Goal: Task Accomplishment & Management: Manage account settings

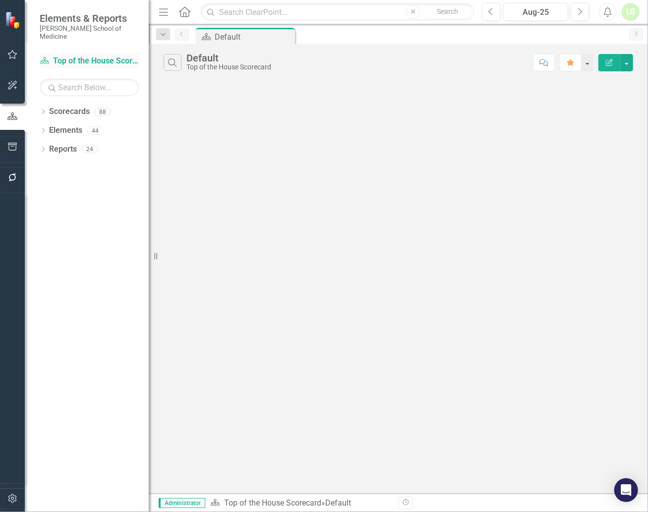
click at [75, 56] on link "Scorecards Top of the House Scorecard" at bounding box center [89, 61] width 99 height 11
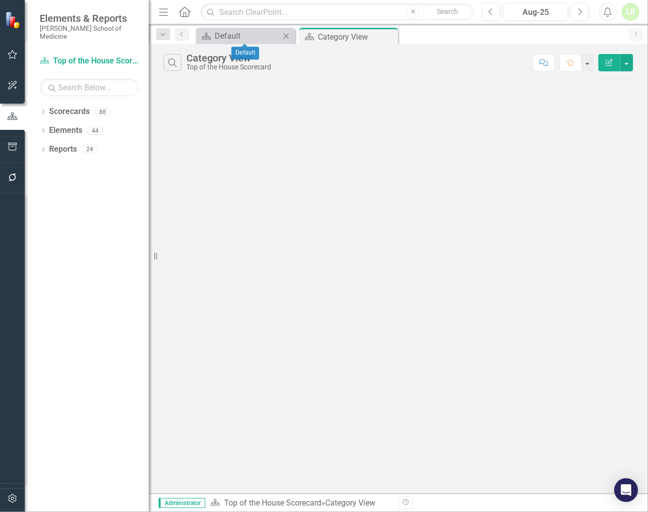
click at [288, 33] on icon "Close" at bounding box center [286, 36] width 10 height 8
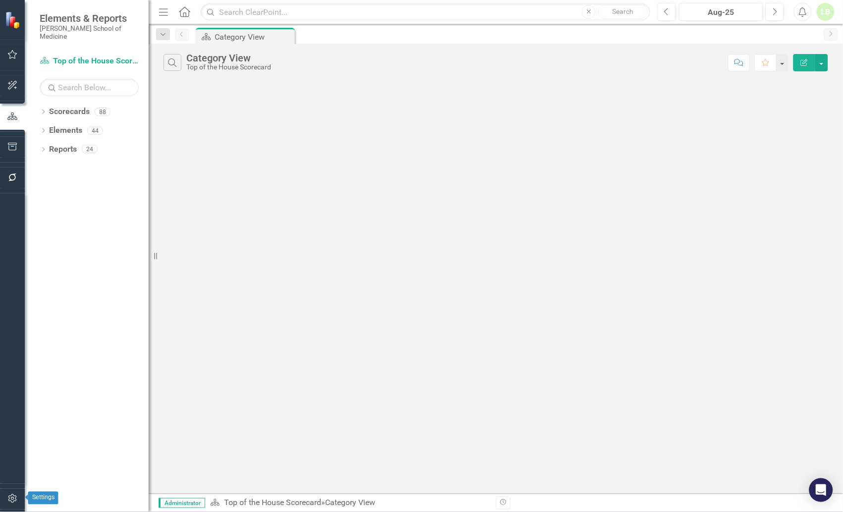
click at [11, 499] on icon "button" at bounding box center [12, 498] width 8 height 9
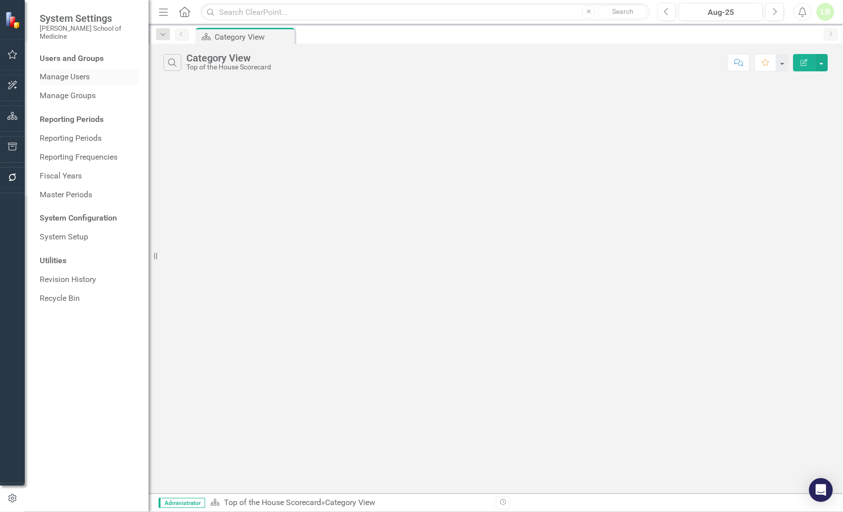
click at [66, 71] on link "Manage Users" at bounding box center [89, 76] width 99 height 11
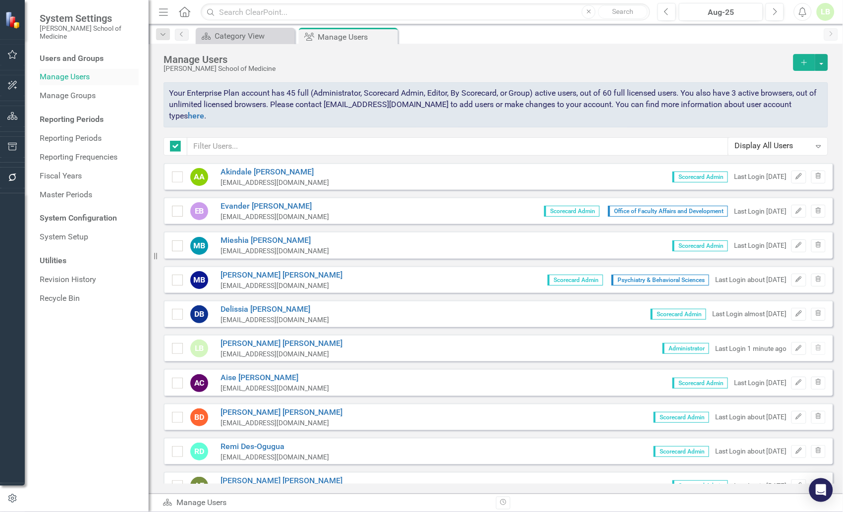
checkbox input "false"
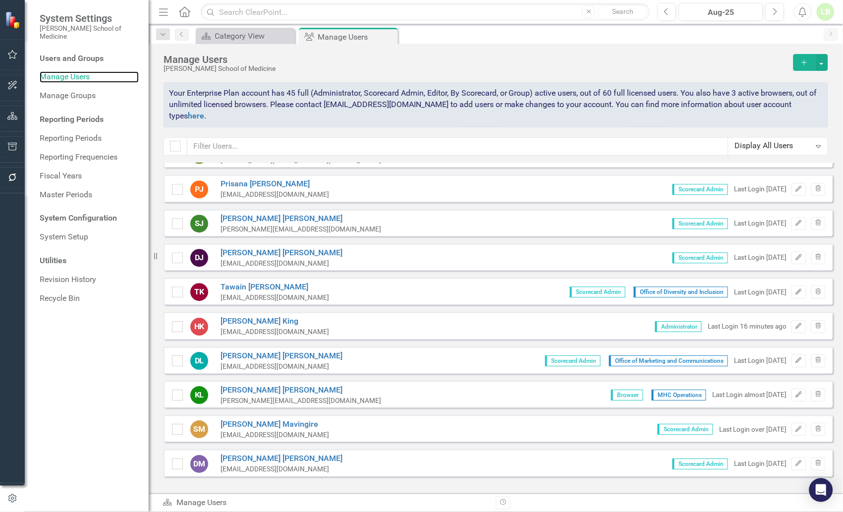
scroll to position [805, 0]
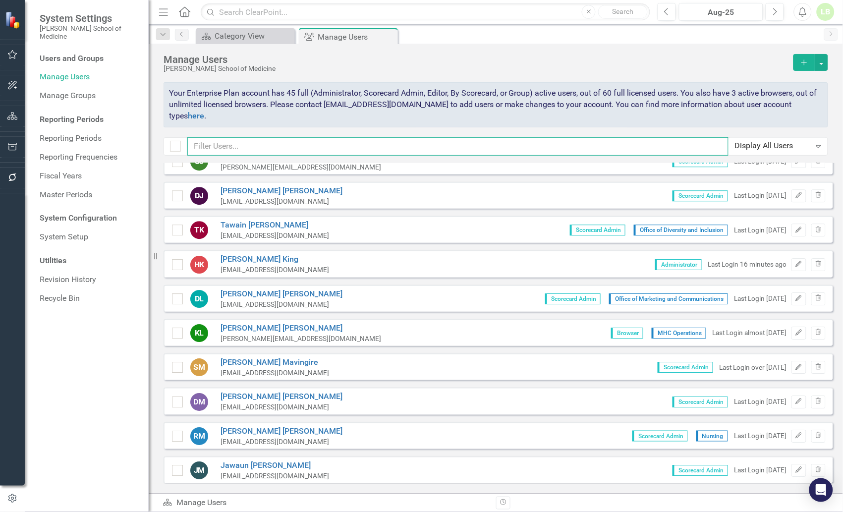
click at [241, 146] on input "text" at bounding box center [457, 146] width 541 height 18
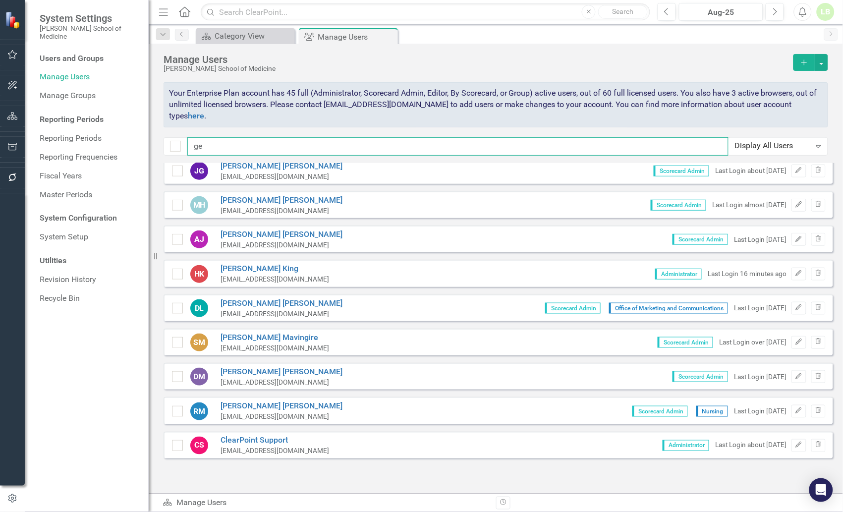
scroll to position [0, 0]
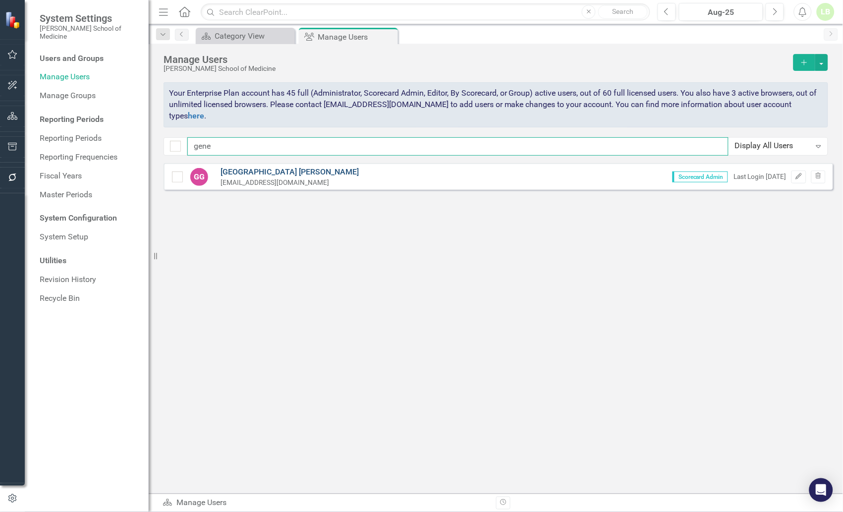
type input "gene"
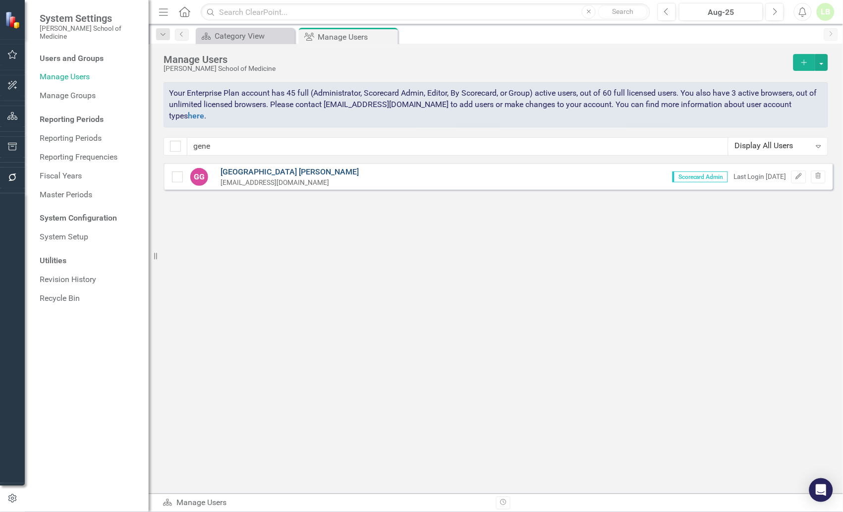
click at [230, 172] on link "[PERSON_NAME]" at bounding box center [290, 172] width 138 height 11
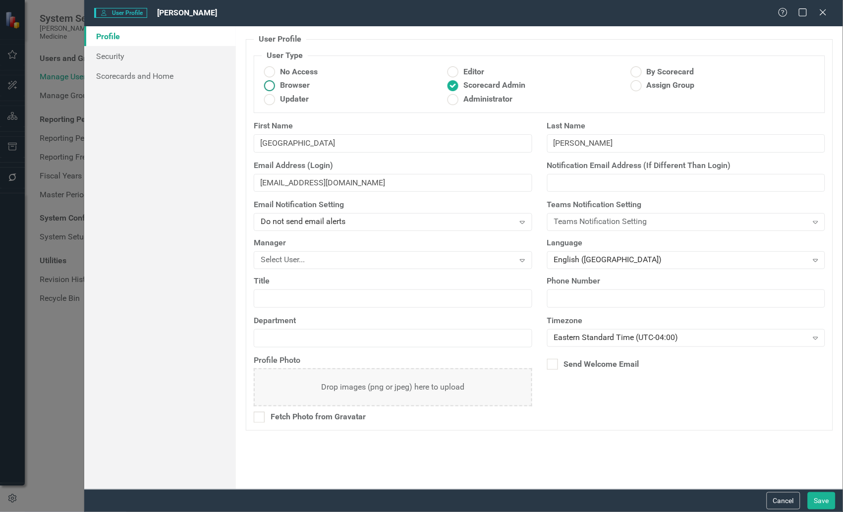
click at [273, 87] on ins at bounding box center [269, 85] width 15 height 15
click at [273, 87] on input "Browser" at bounding box center [269, 85] width 15 height 15
radio input "true"
click at [647, 498] on button "Save" at bounding box center [822, 500] width 28 height 17
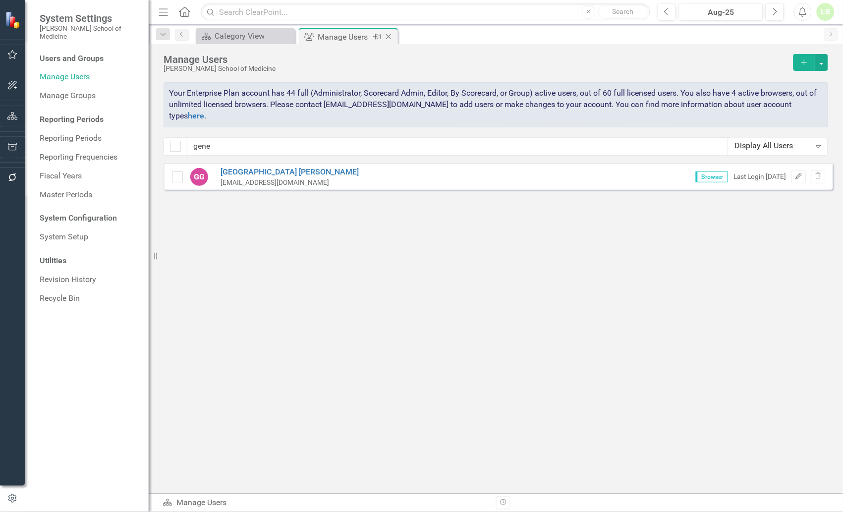
click at [389, 35] on icon "Close" at bounding box center [389, 37] width 10 height 8
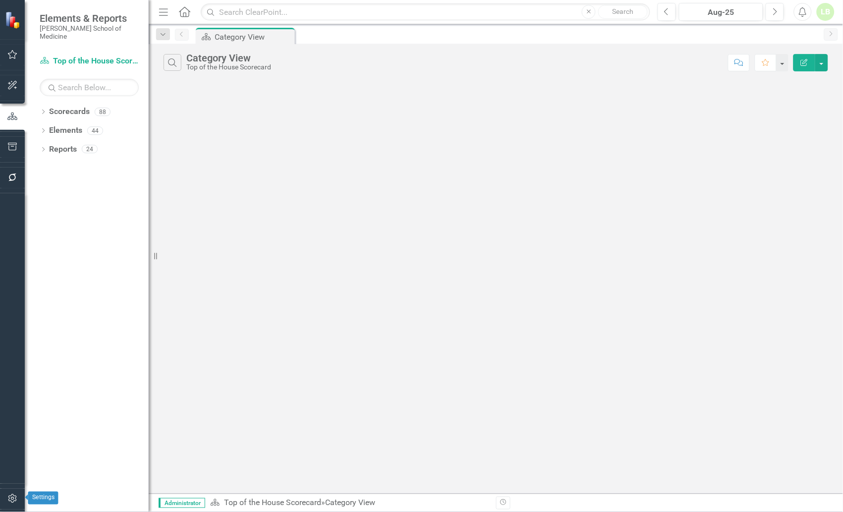
click at [7, 499] on icon "button" at bounding box center [12, 499] width 10 height 8
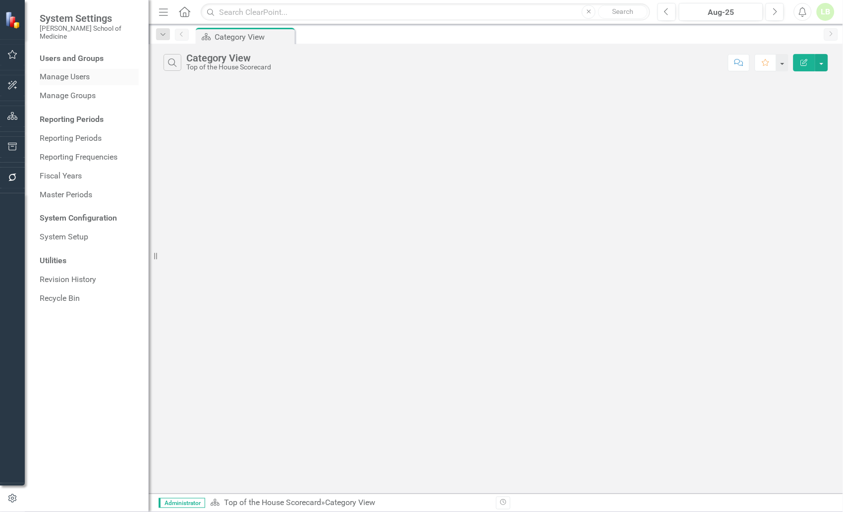
click at [56, 71] on link "Manage Users" at bounding box center [89, 76] width 99 height 11
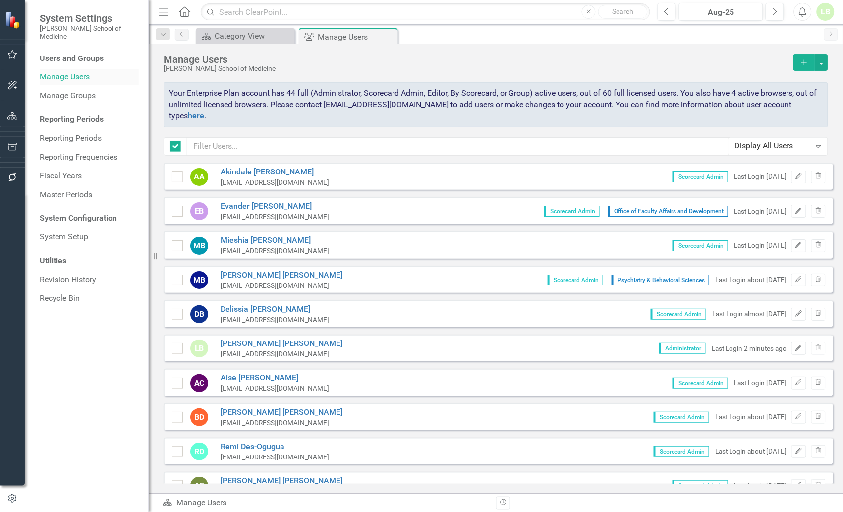
checkbox input "false"
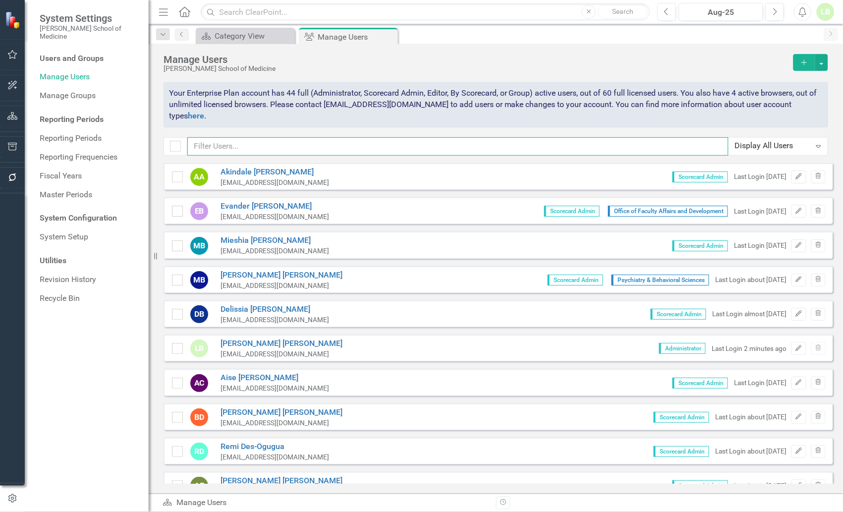
click at [245, 139] on input "text" at bounding box center [457, 146] width 541 height 18
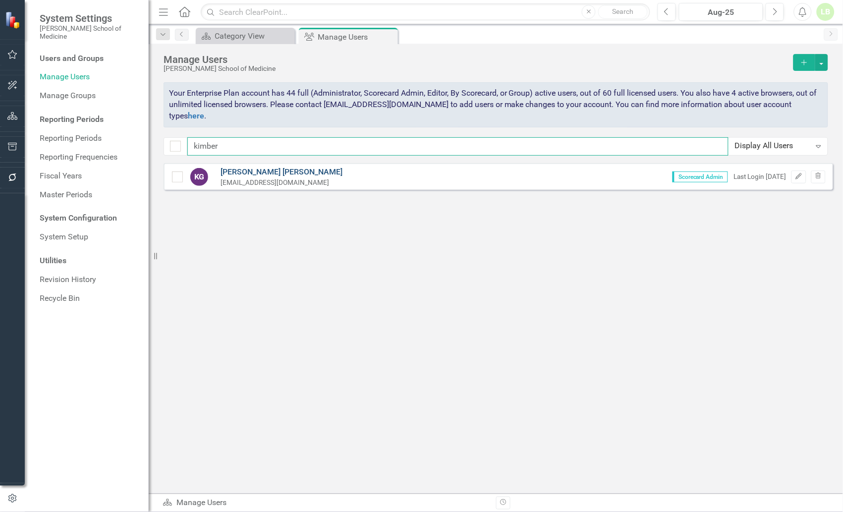
type input "kimber"
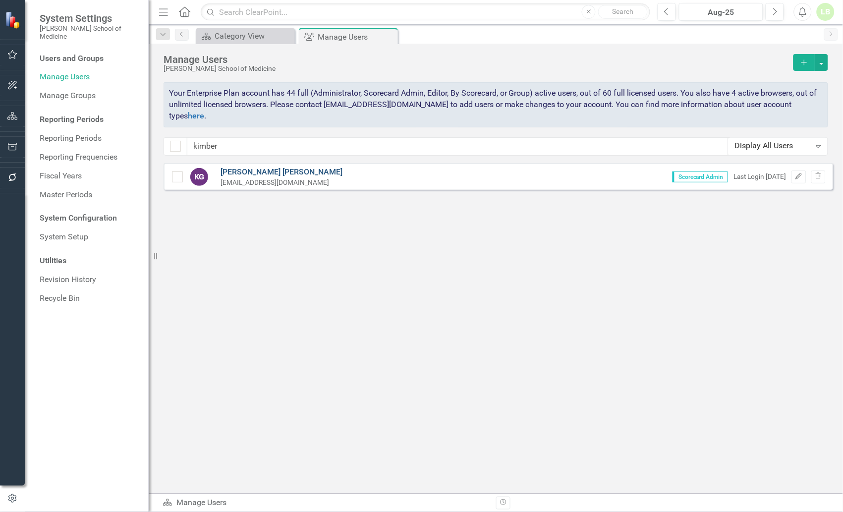
click at [247, 171] on link "[PERSON_NAME]" at bounding box center [282, 172] width 122 height 11
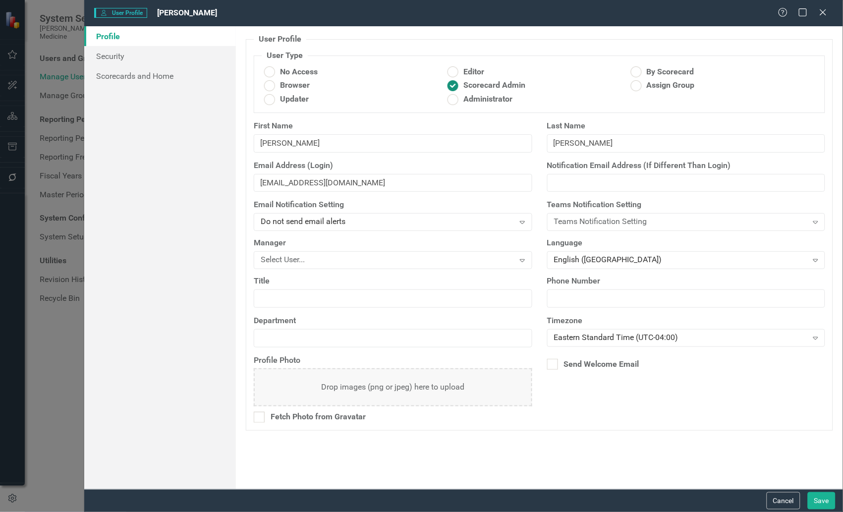
click at [450, 86] on ins at bounding box center [453, 85] width 15 height 15
click at [450, 86] on input "Scorecard Admin" at bounding box center [453, 85] width 15 height 15
click at [526, 221] on icon "Expand" at bounding box center [522, 222] width 10 height 8
click at [633, 84] on ins at bounding box center [636, 85] width 15 height 15
click at [633, 84] on input "Assign Group" at bounding box center [636, 85] width 15 height 15
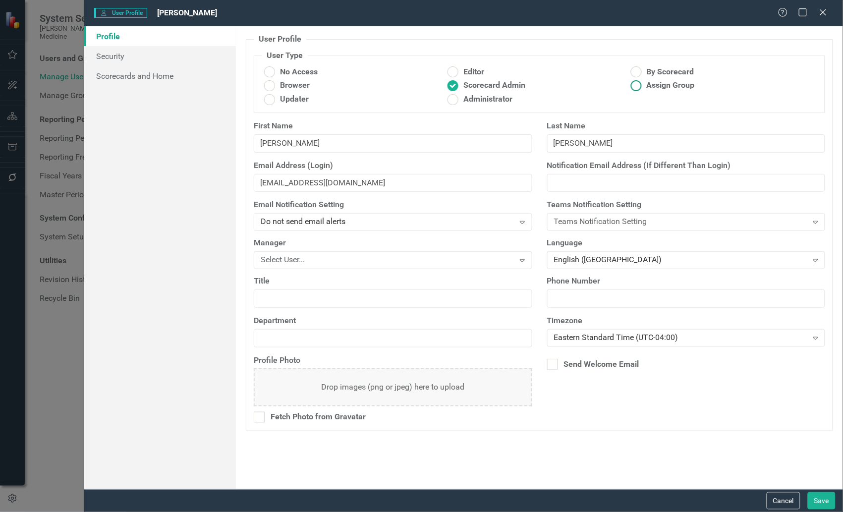
radio input "true"
click at [451, 84] on ins at bounding box center [453, 85] width 15 height 15
click at [451, 84] on input "Scorecard Admin" at bounding box center [453, 85] width 15 height 15
radio input "true"
click at [647, 501] on button "Cancel" at bounding box center [784, 500] width 34 height 17
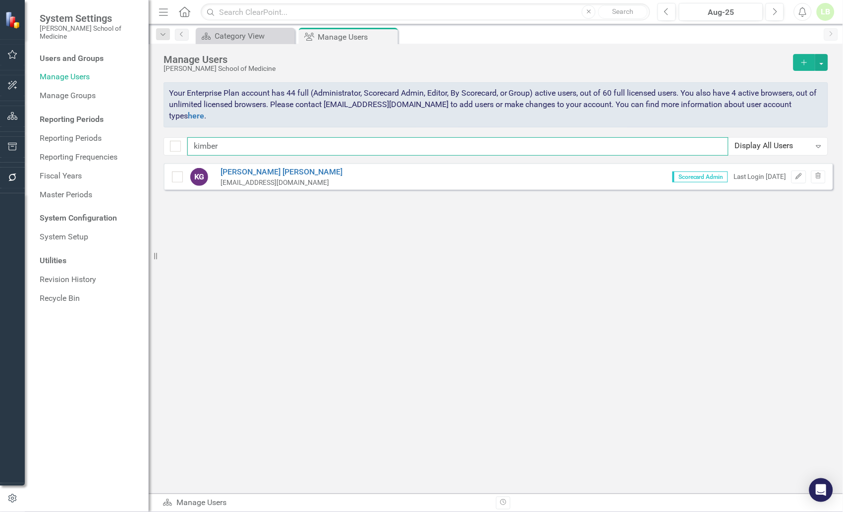
click at [234, 145] on input "kimber" at bounding box center [457, 146] width 541 height 18
type input "gene"
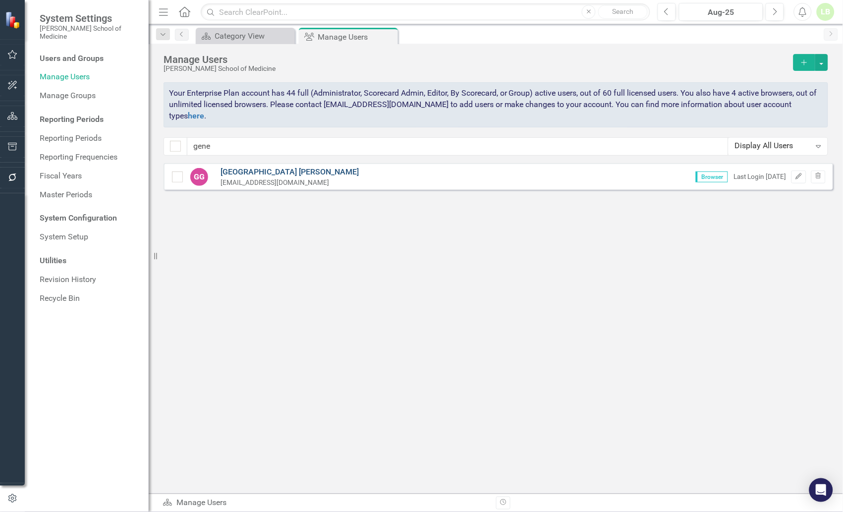
click at [230, 172] on link "[PERSON_NAME]" at bounding box center [290, 172] width 138 height 11
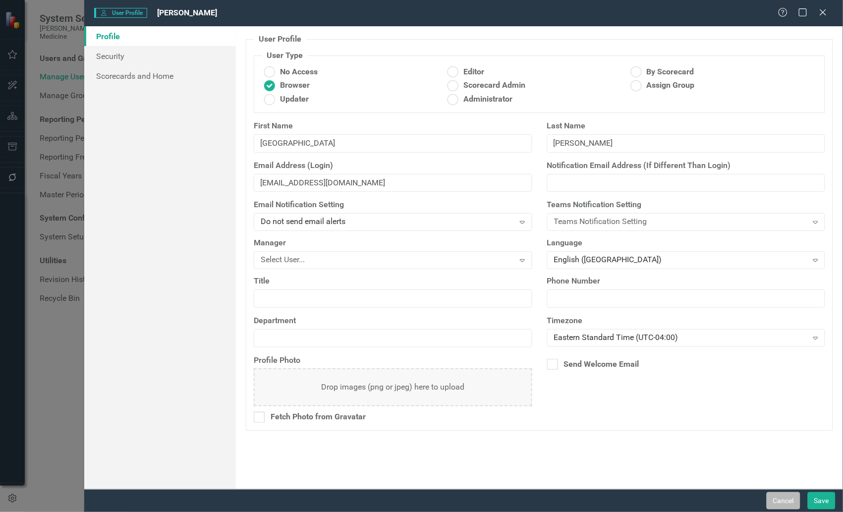
click at [647, 495] on button "Cancel" at bounding box center [784, 500] width 34 height 17
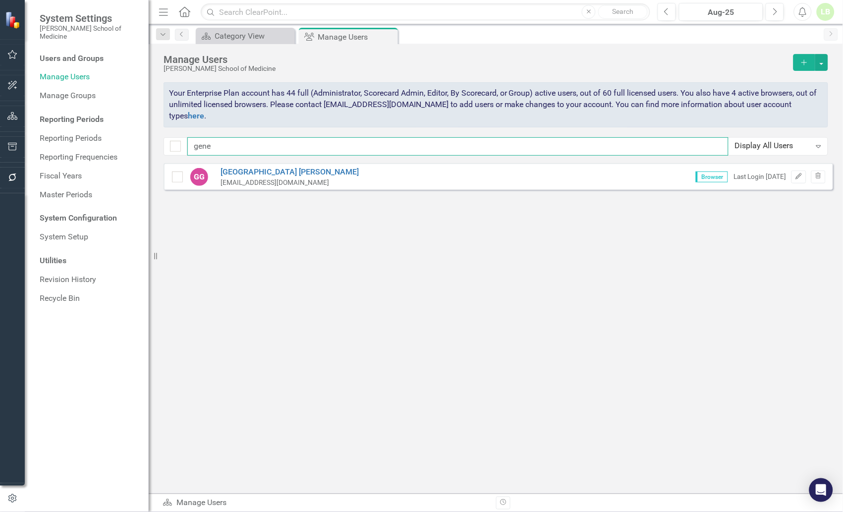
click at [229, 144] on input "gene" at bounding box center [457, 146] width 541 height 18
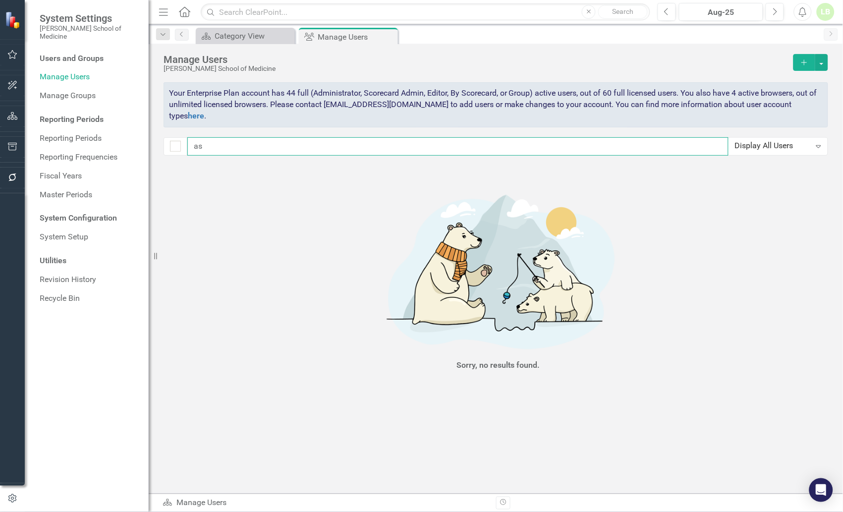
type input "a"
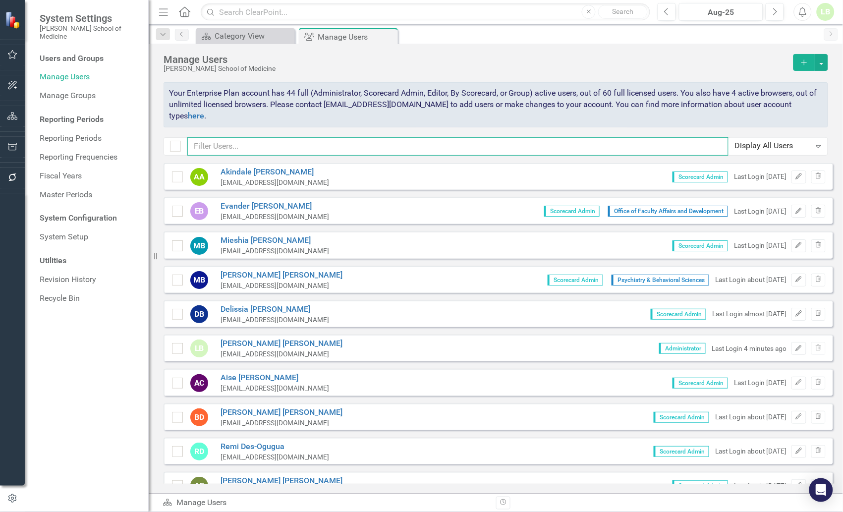
checkbox input "false"
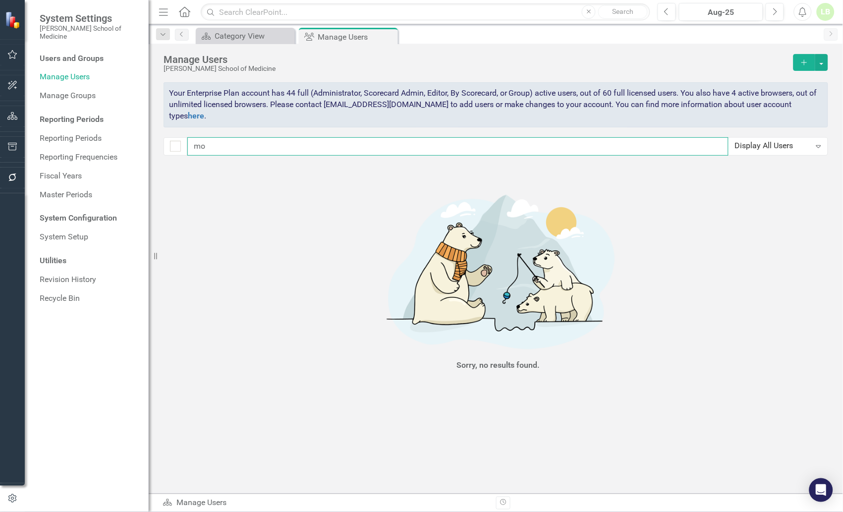
type input "m"
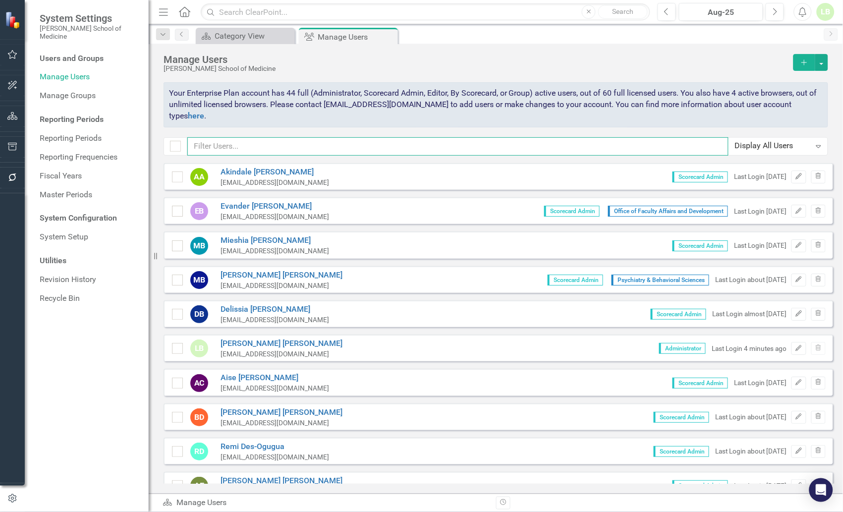
checkbox input "false"
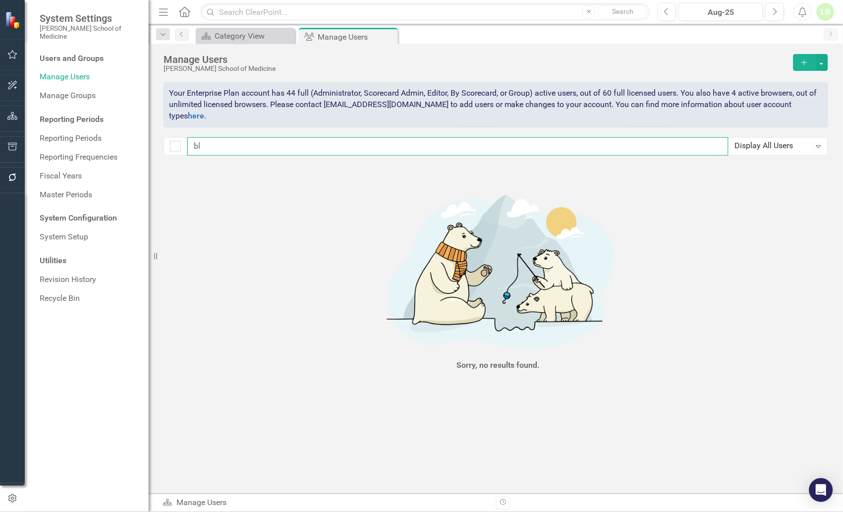
type input "b"
checkbox input "false"
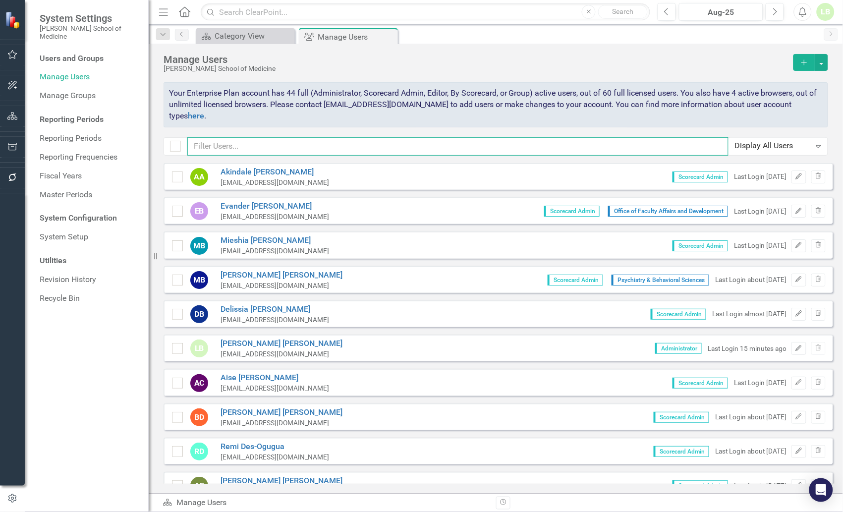
click at [309, 145] on input "text" at bounding box center [457, 146] width 541 height 18
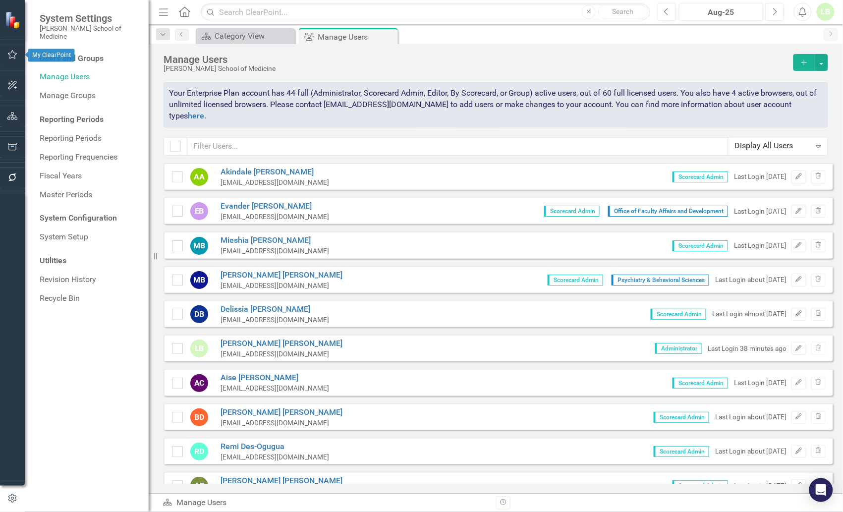
click at [17, 57] on icon "button" at bounding box center [12, 55] width 10 height 8
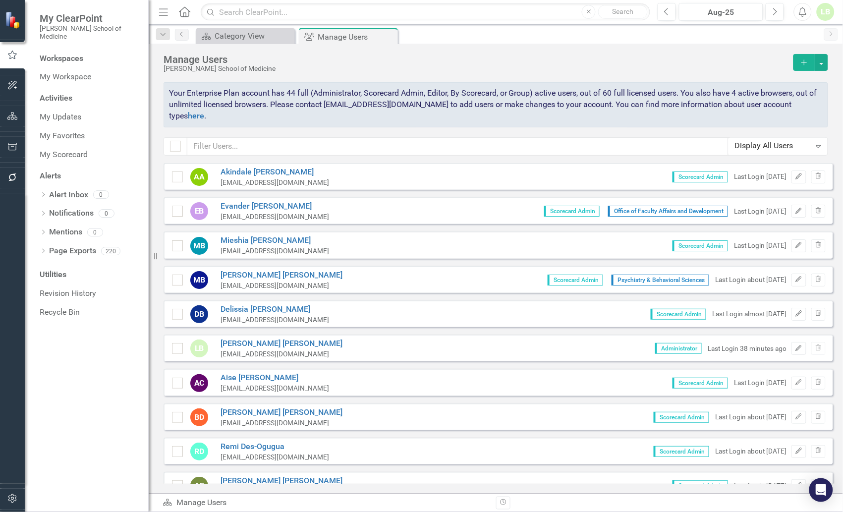
click at [184, 13] on icon "Home" at bounding box center [184, 11] width 13 height 10
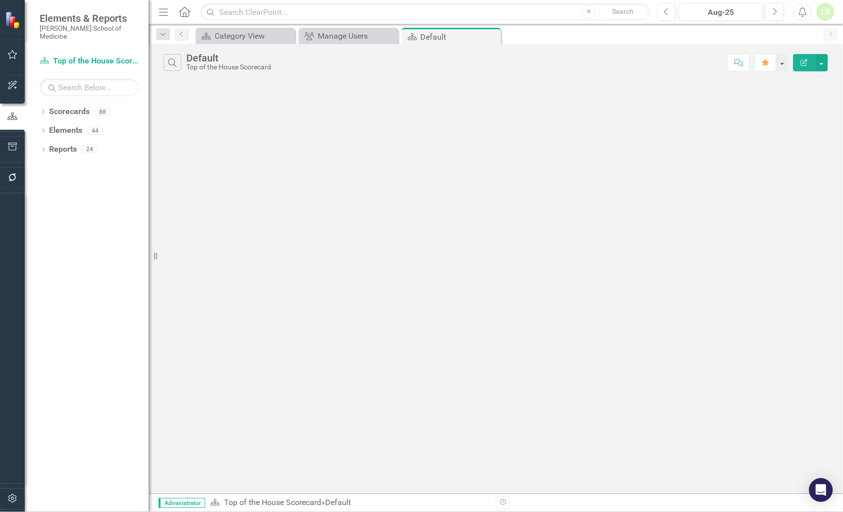
click at [203, 67] on div "Top of the House Scorecard" at bounding box center [228, 66] width 85 height 7
click at [220, 38] on div "Category View" at bounding box center [247, 36] width 65 height 12
click at [467, 38] on div "Default" at bounding box center [453, 36] width 65 height 12
click at [56, 106] on link "Scorecards" at bounding box center [69, 111] width 41 height 11
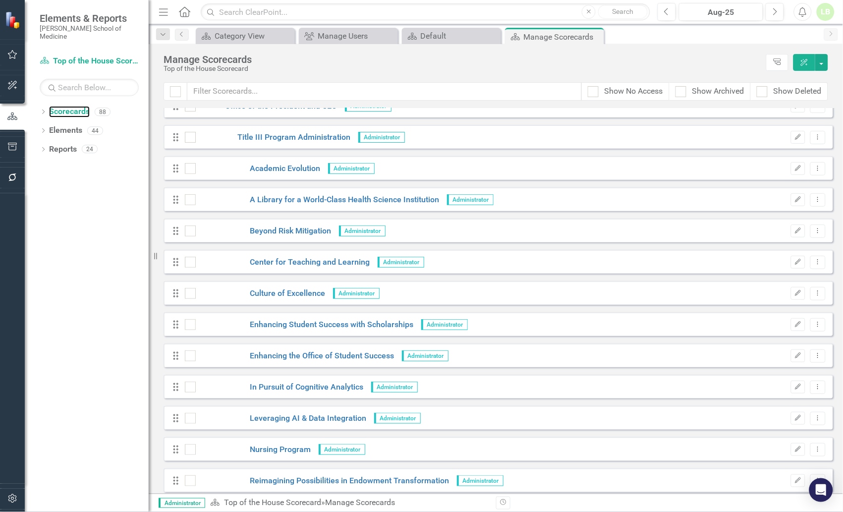
scroll to position [2169, 0]
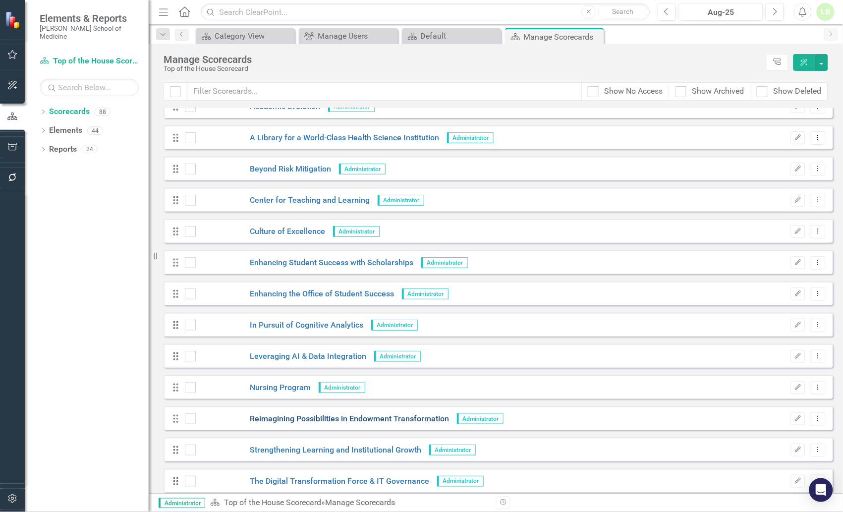
click at [301, 415] on link "Reimagining Possibilities in Endowment Transformation" at bounding box center [323, 418] width 254 height 11
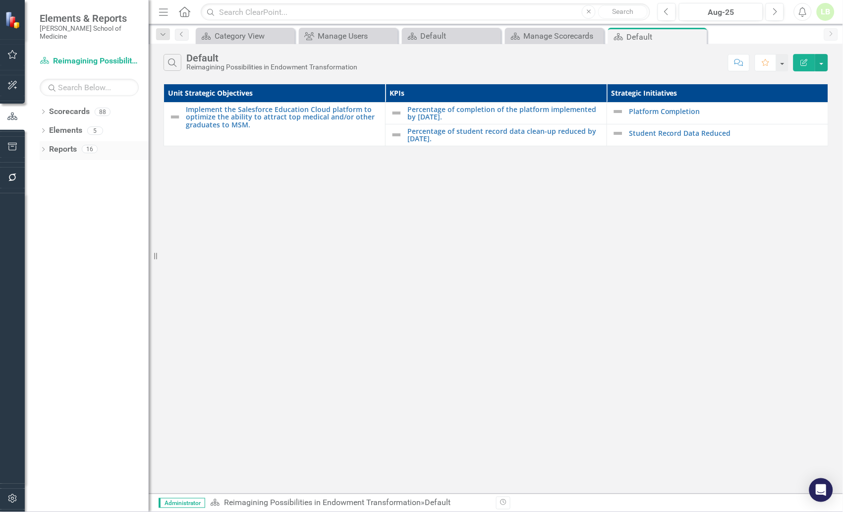
click at [67, 144] on link "Reports" at bounding box center [63, 149] width 28 height 11
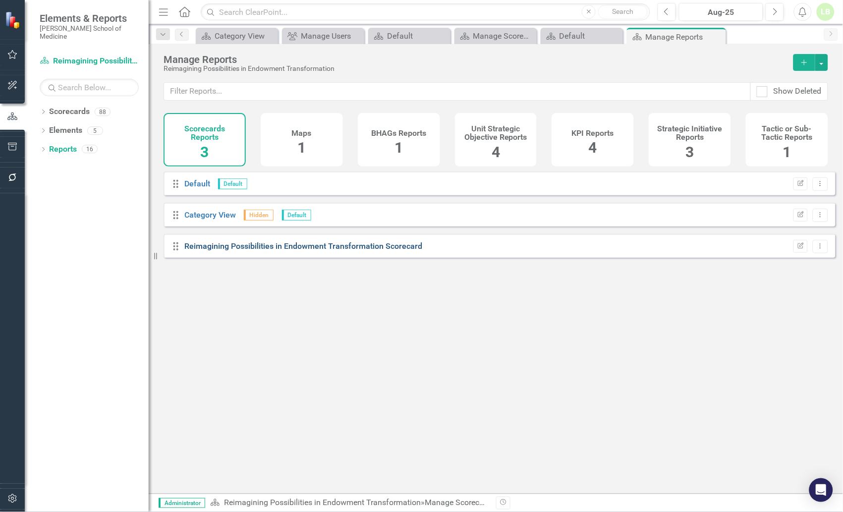
click at [243, 251] on link "Reimagining Possibilities in Endowment Transformation Scorecard" at bounding box center [304, 245] width 238 height 9
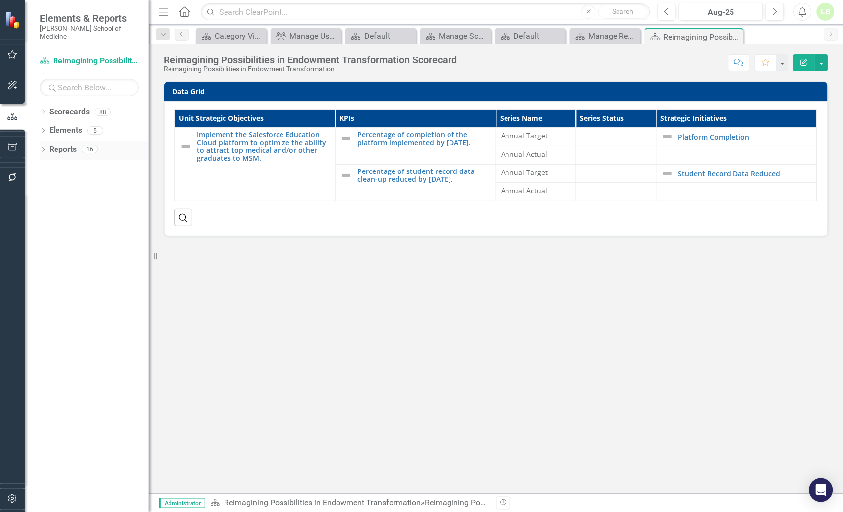
click at [66, 144] on link "Reports" at bounding box center [63, 149] width 28 height 11
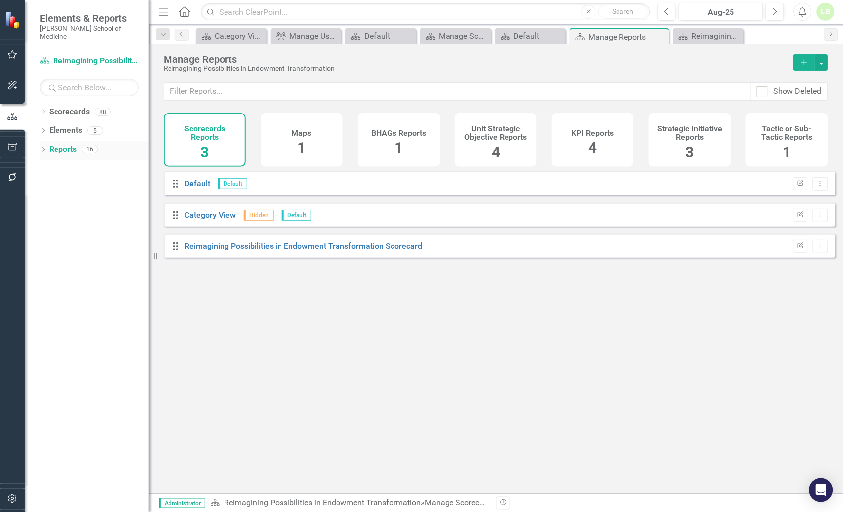
click at [57, 146] on link "Reports" at bounding box center [63, 149] width 28 height 11
click at [73, 107] on link "Scorecards" at bounding box center [69, 111] width 41 height 11
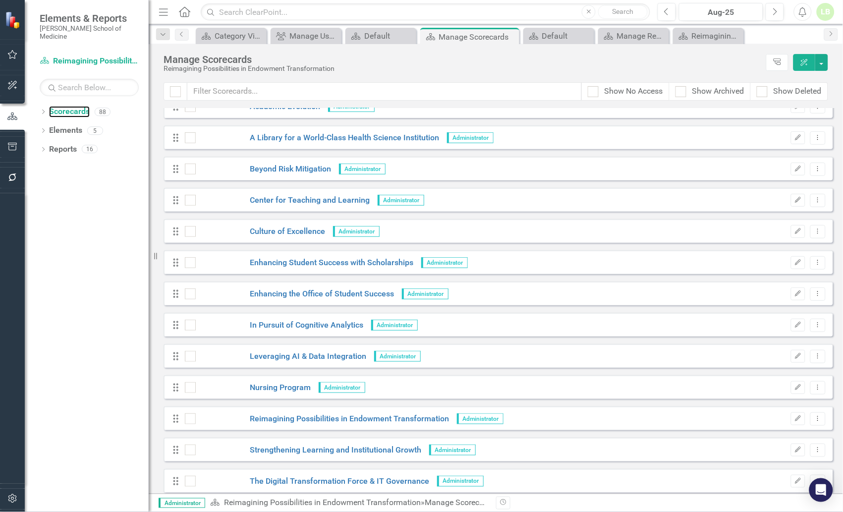
scroll to position [2230, 0]
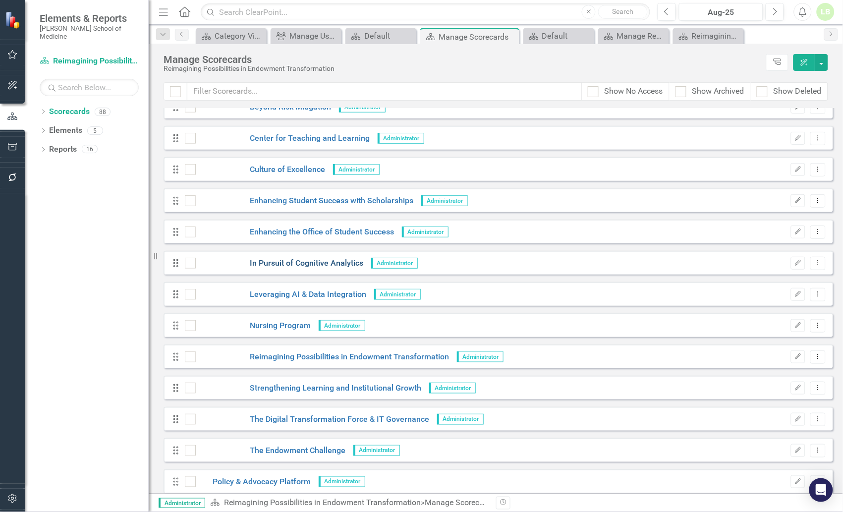
click at [292, 260] on link "In Pursuit of Cognitive Analytics" at bounding box center [280, 263] width 168 height 11
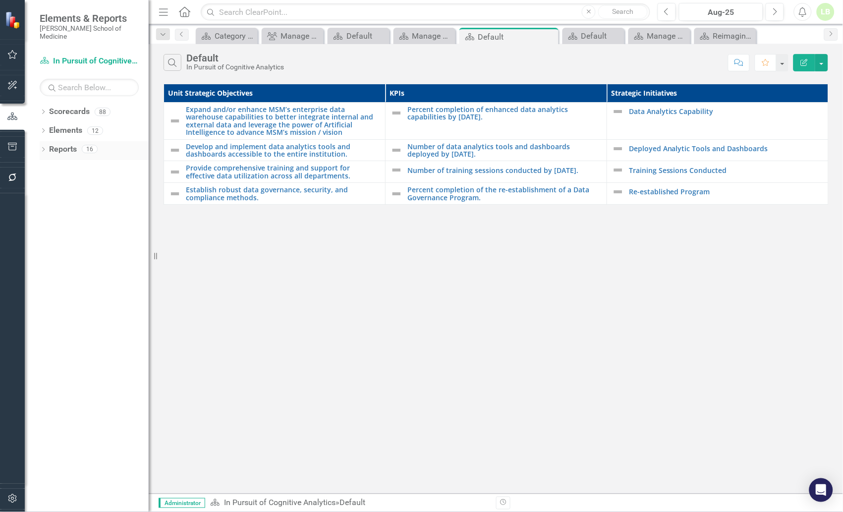
click at [70, 144] on link "Reports" at bounding box center [63, 149] width 28 height 11
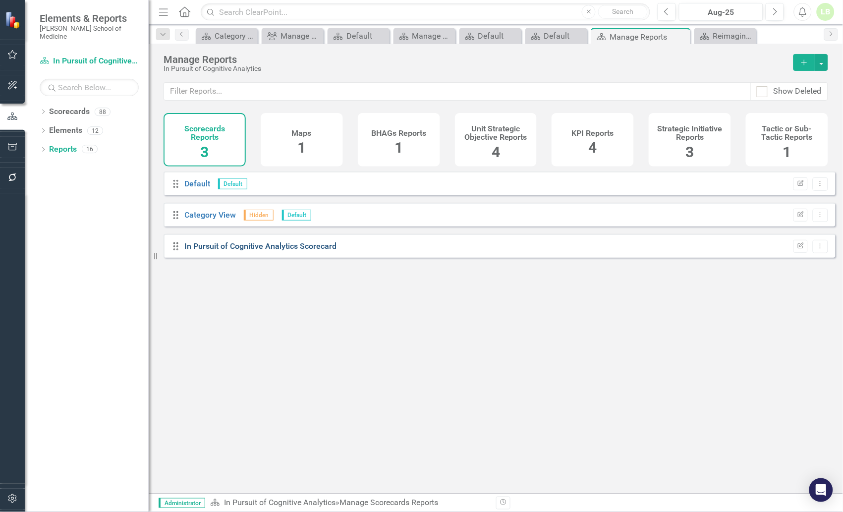
click at [273, 251] on link "In Pursuit of Cognitive Analytics Scorecard" at bounding box center [261, 245] width 152 height 9
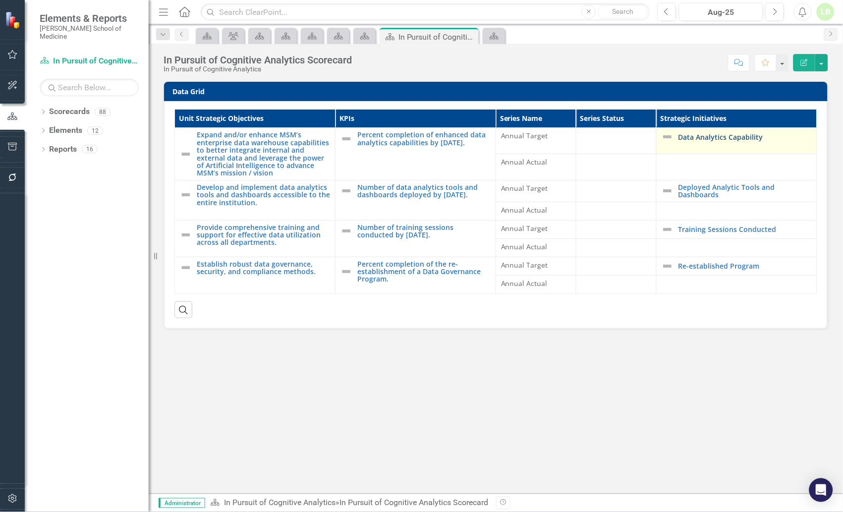
click at [647, 134] on link "Data Analytics Capability" at bounding box center [745, 136] width 133 height 7
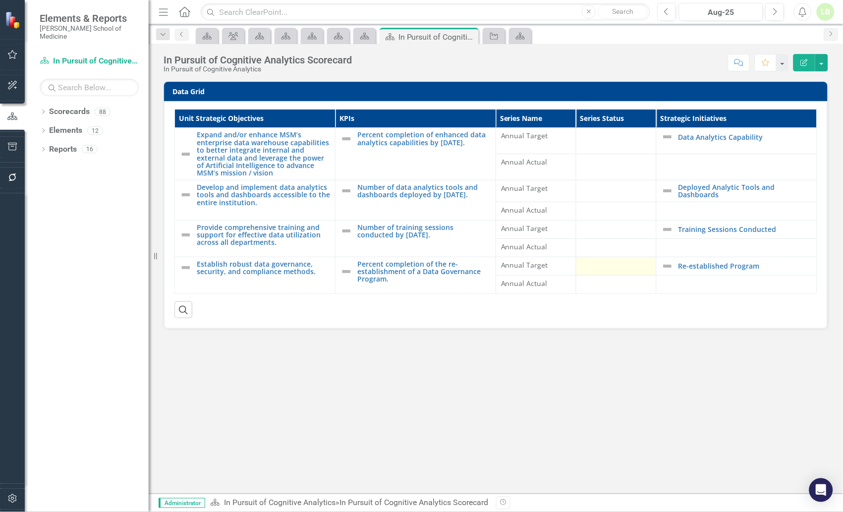
click at [586, 268] on div at bounding box center [616, 266] width 70 height 12
click at [595, 142] on div at bounding box center [616, 137] width 70 height 12
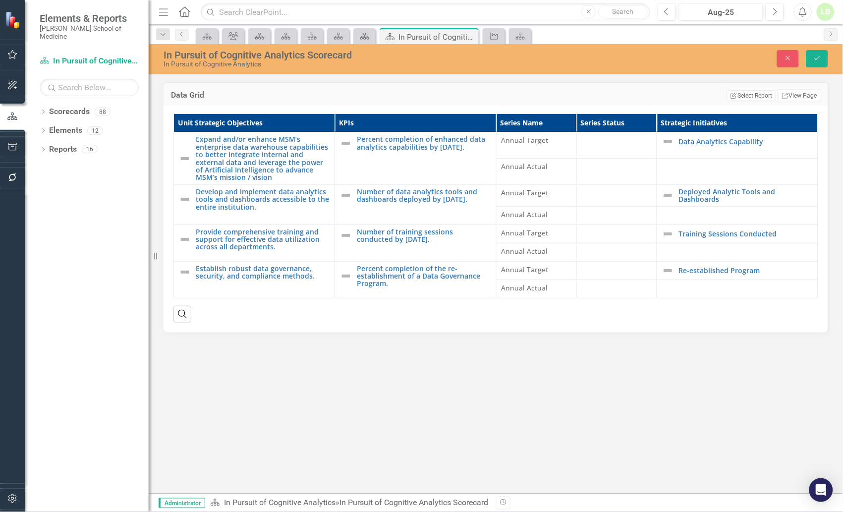
click at [229, 363] on div "Data Grid Edit Report Select Report Link View Page Unit Strategic Objectives KP…" at bounding box center [496, 288] width 694 height 412
click at [647, 65] on button "Close" at bounding box center [788, 58] width 22 height 17
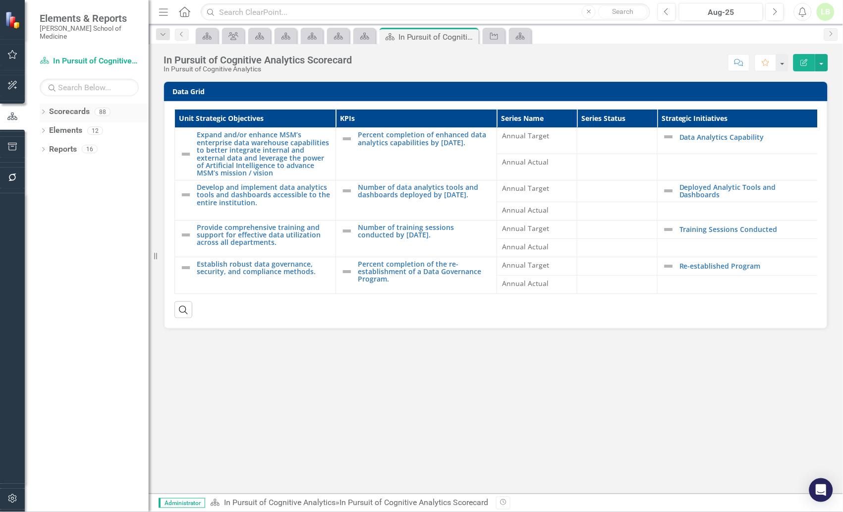
click at [88, 106] on link "Scorecards" at bounding box center [69, 111] width 41 height 11
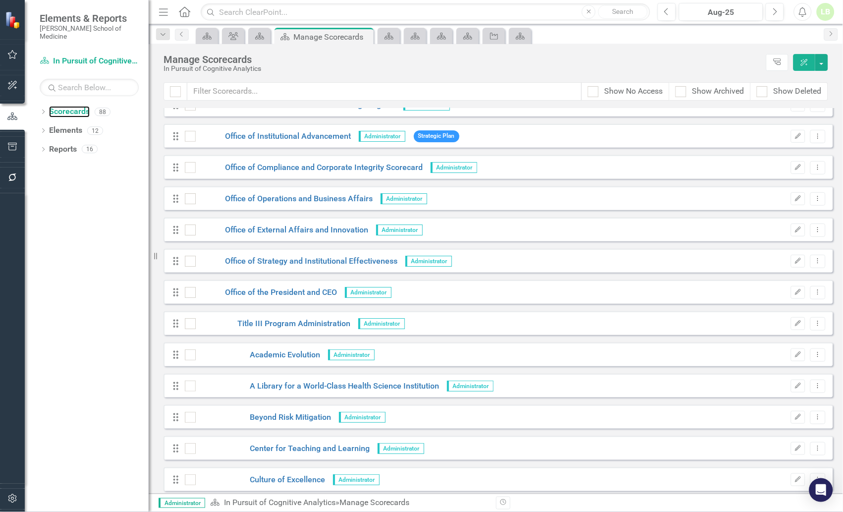
scroll to position [2107, 0]
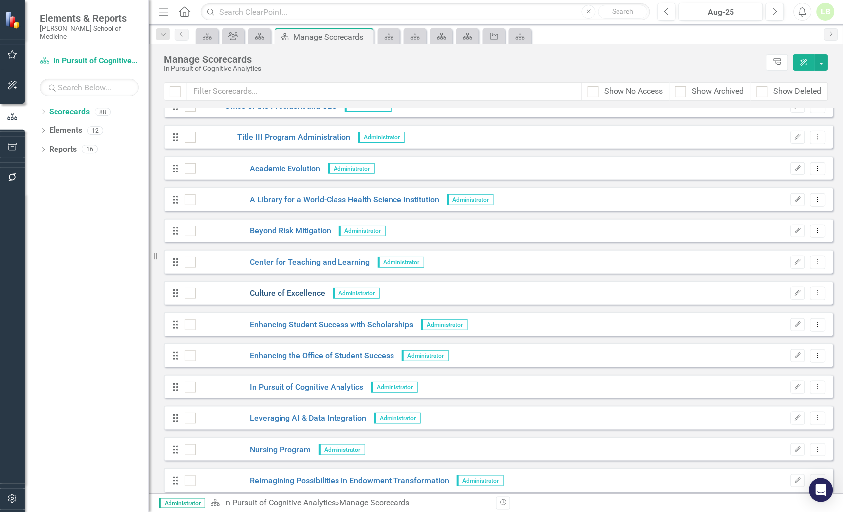
click at [290, 291] on link "Culture of Excellence" at bounding box center [261, 293] width 130 height 11
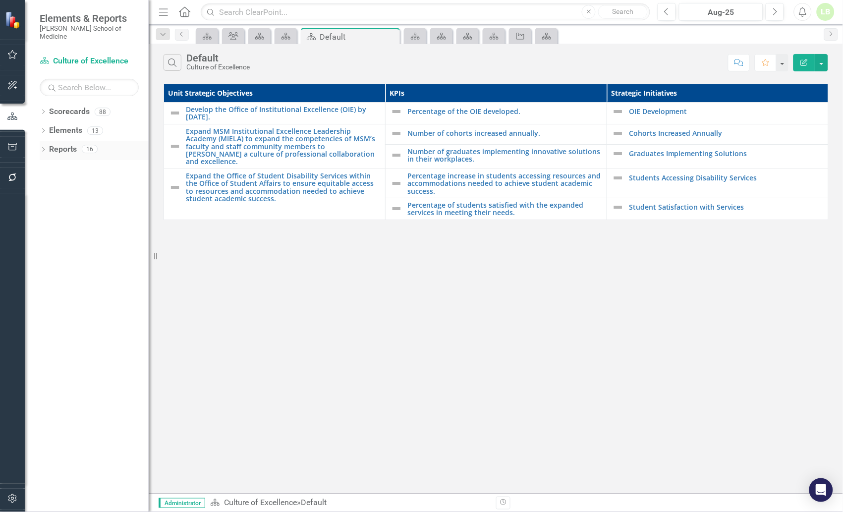
click at [71, 144] on link "Reports" at bounding box center [63, 149] width 28 height 11
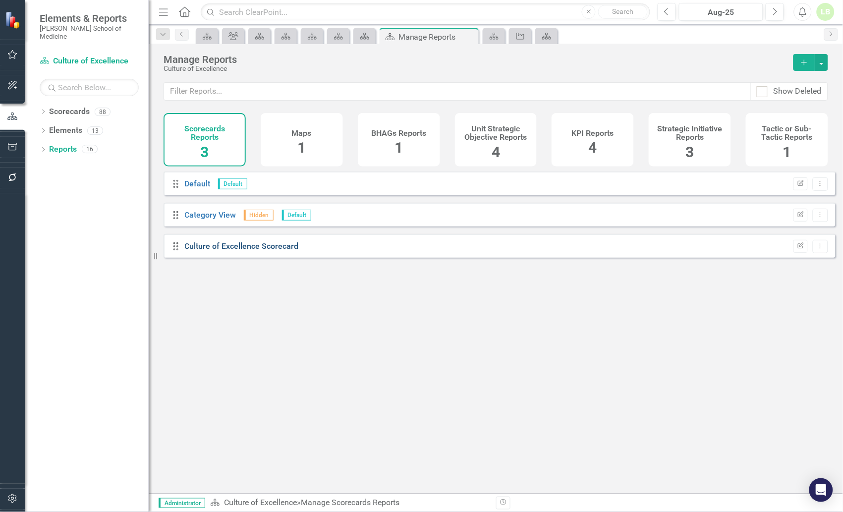
click at [235, 251] on link "Culture of Excellence Scorecard" at bounding box center [242, 245] width 114 height 9
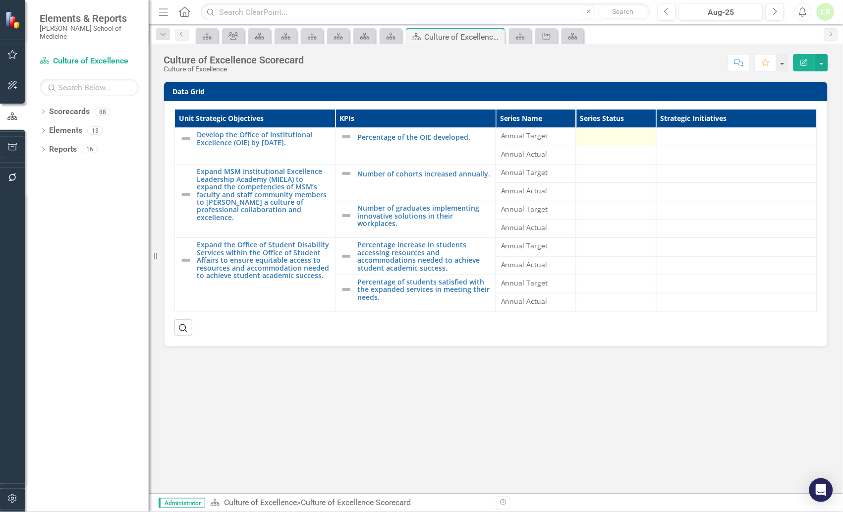
click at [606, 138] on div at bounding box center [616, 137] width 70 height 12
click at [66, 144] on link "Reports" at bounding box center [63, 149] width 28 height 11
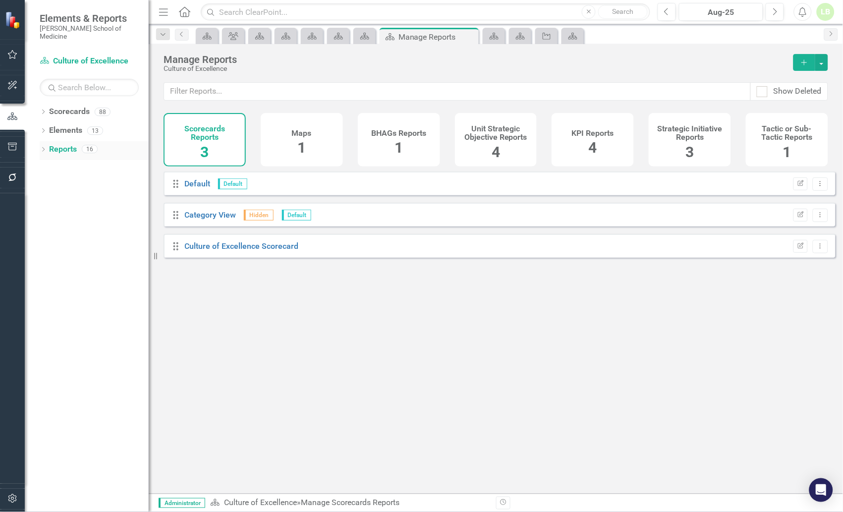
click at [57, 144] on link "Reports" at bounding box center [63, 149] width 28 height 11
